Goal: Navigation & Orientation: Find specific page/section

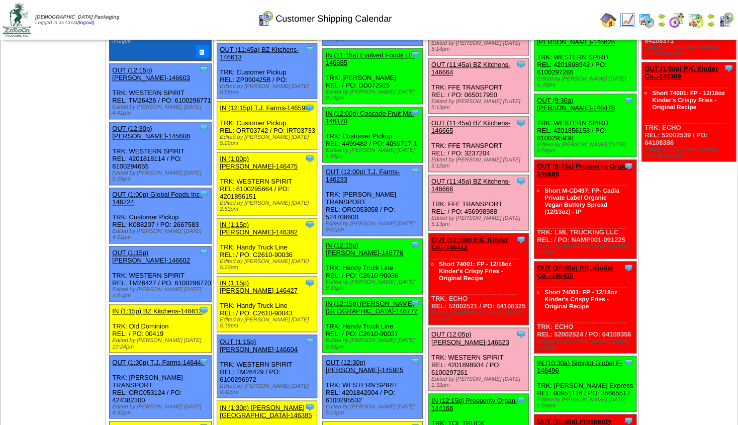
scroll to position [594, 0]
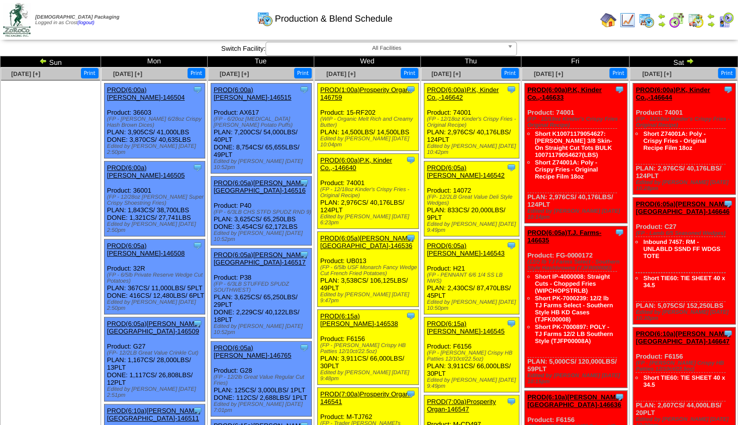
click at [660, 22] on img at bounding box center [661, 24] width 8 height 8
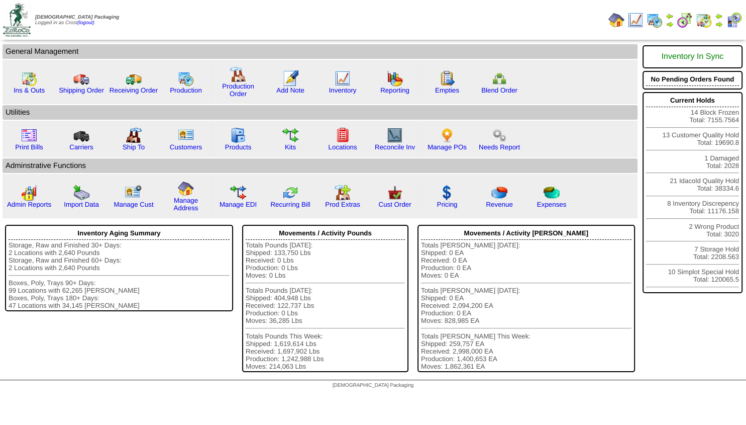
click at [718, 23] on img at bounding box center [719, 24] width 8 height 8
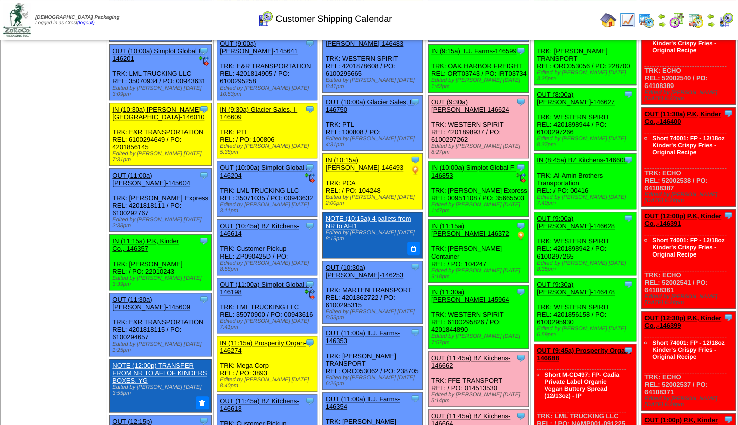
scroll to position [180, 0]
